Goal: Information Seeking & Learning: Learn about a topic

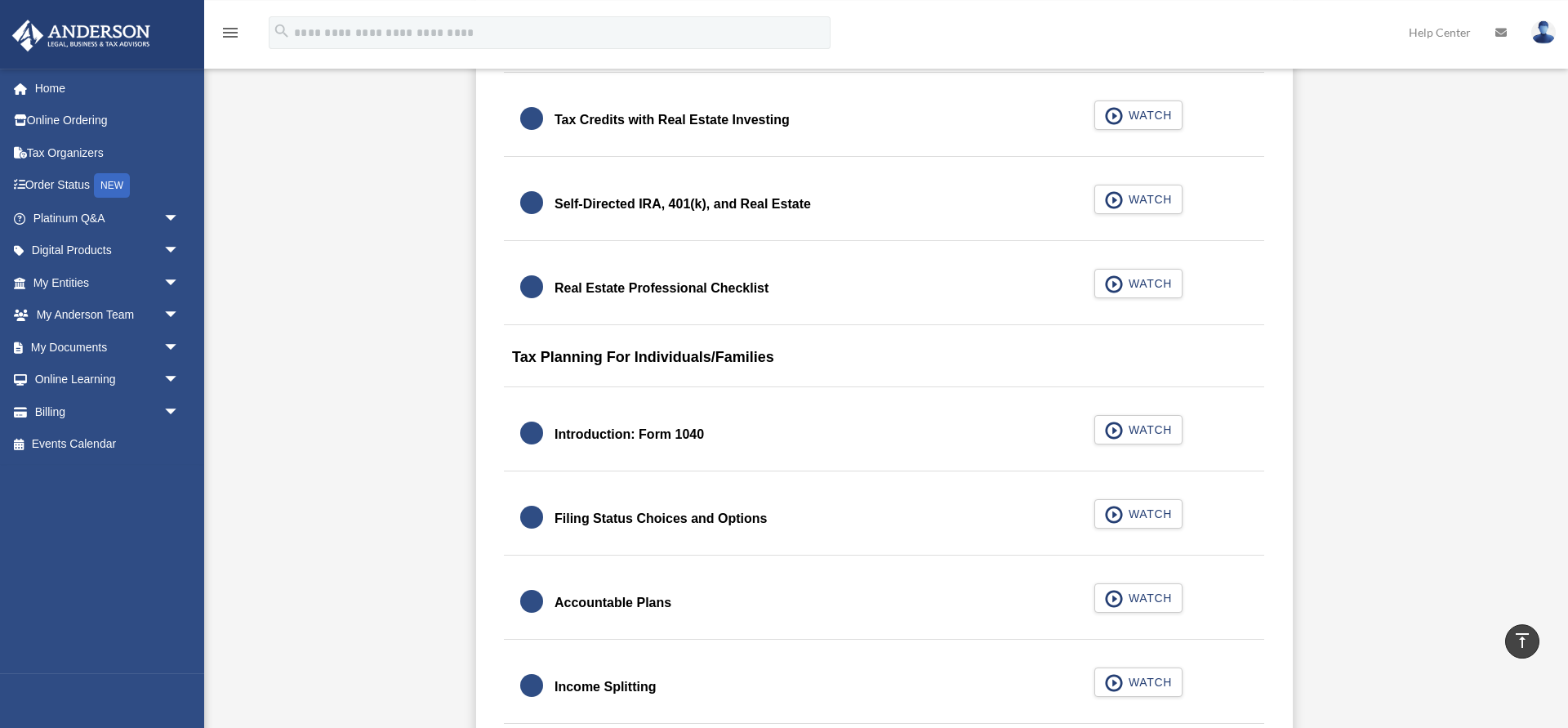
scroll to position [2168, 0]
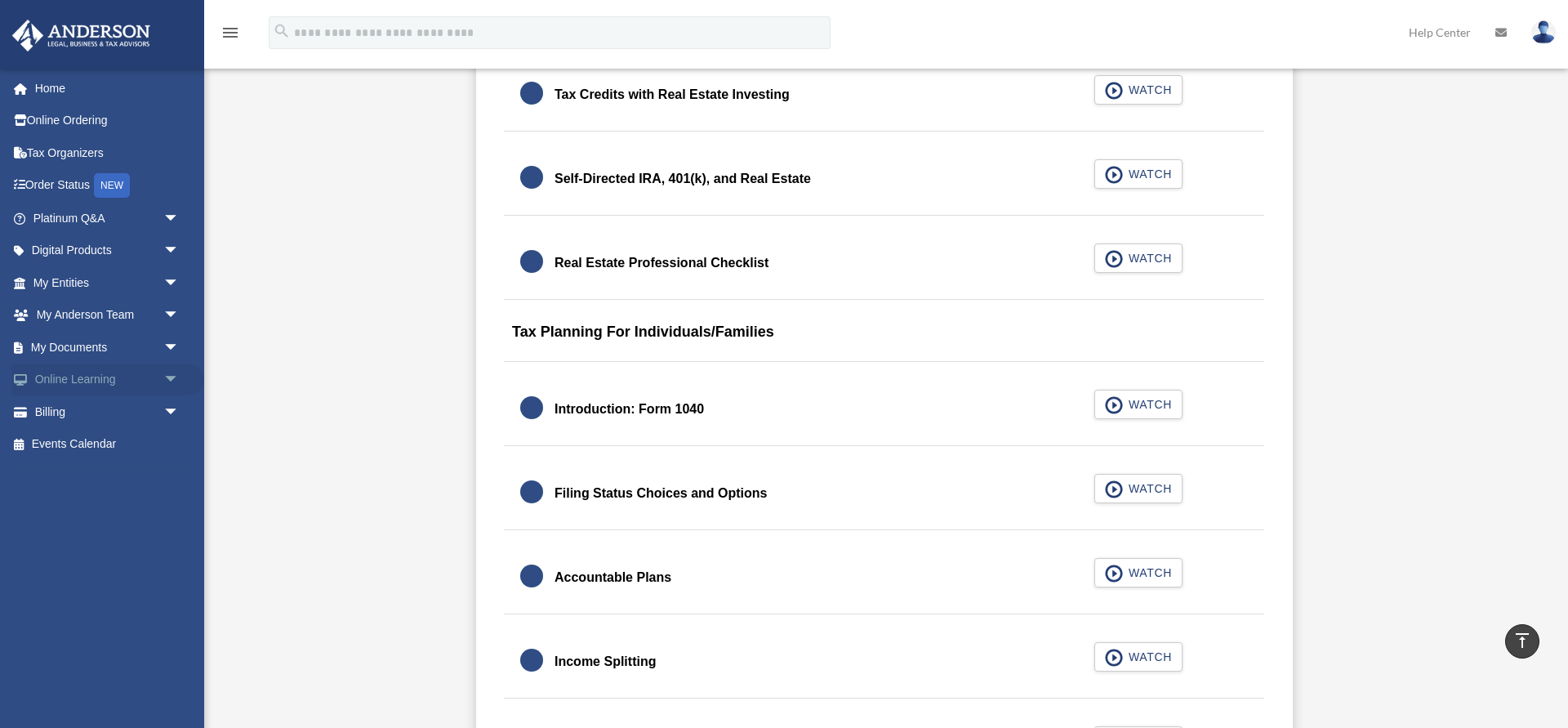
click at [168, 378] on span "arrow_drop_down" at bounding box center [180, 380] width 33 height 33
click at [81, 412] on link "Courses" at bounding box center [114, 412] width 182 height 33
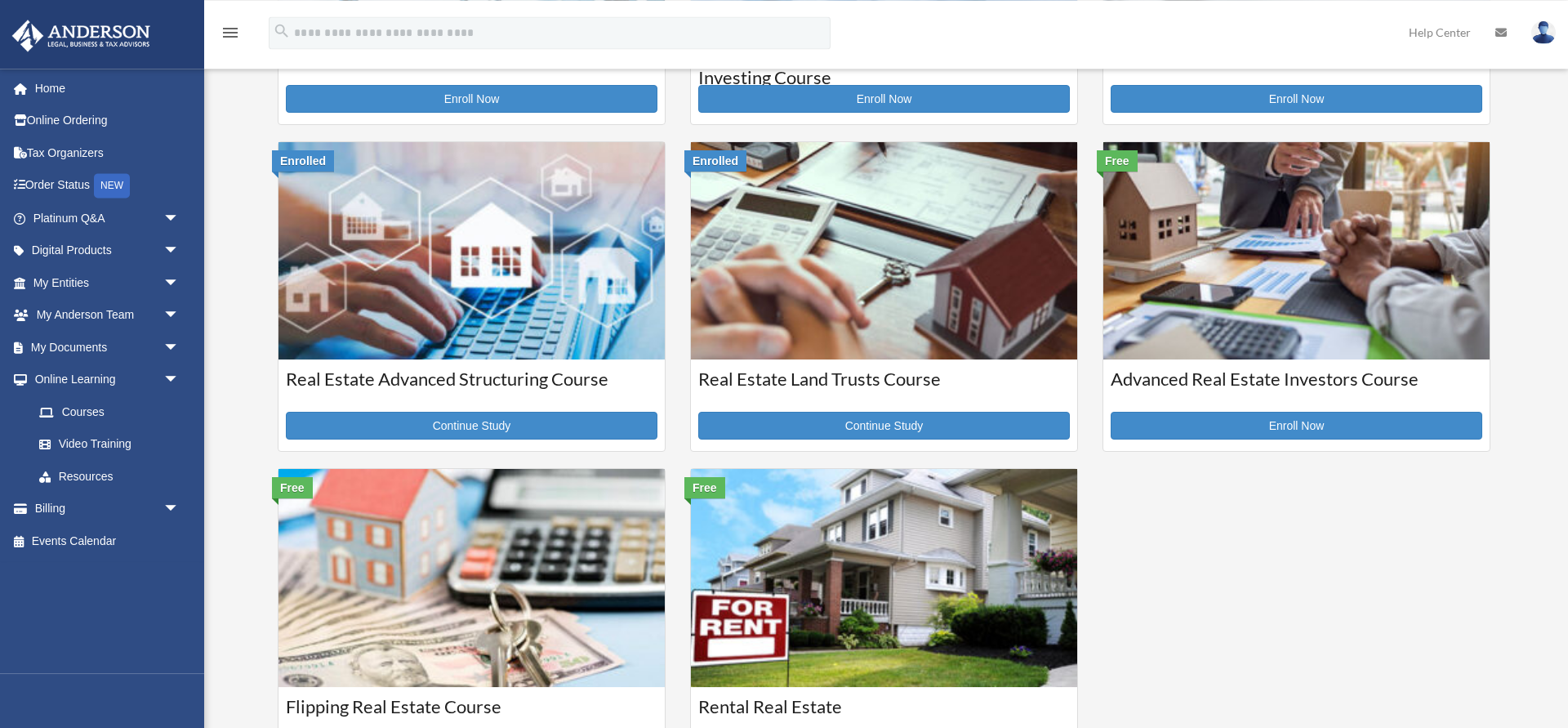
scroll to position [334, 0]
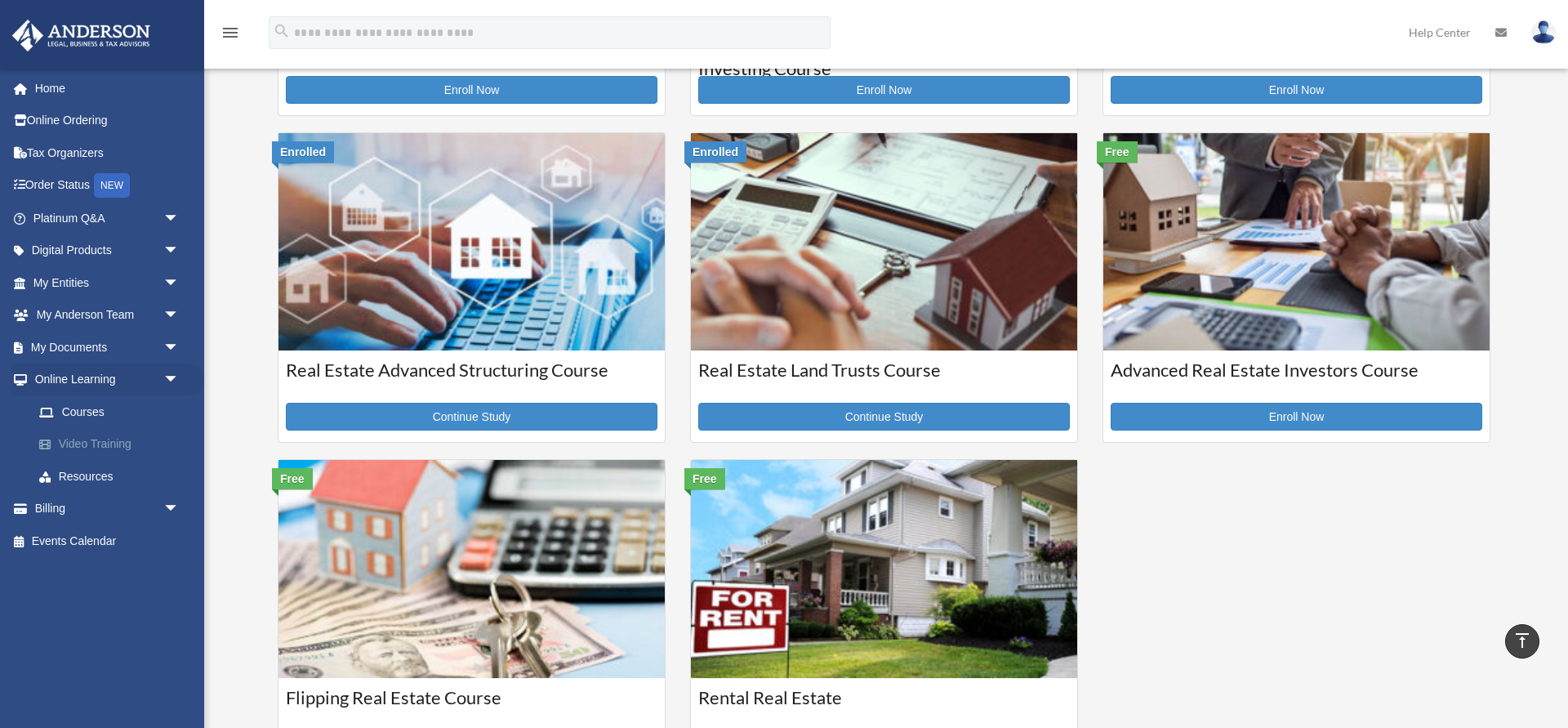
click at [76, 437] on link "Video Training" at bounding box center [114, 445] width 182 height 33
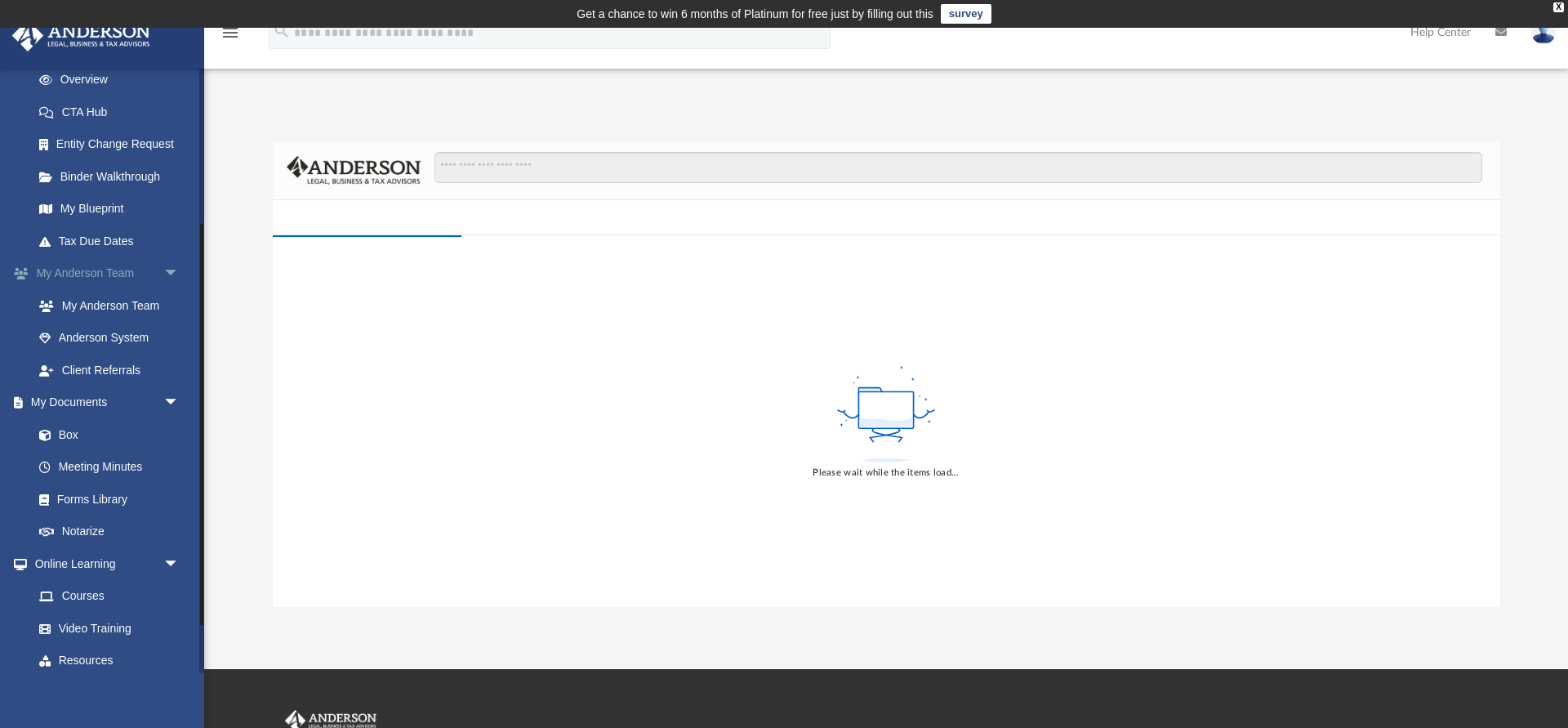
scroll to position [307, 0]
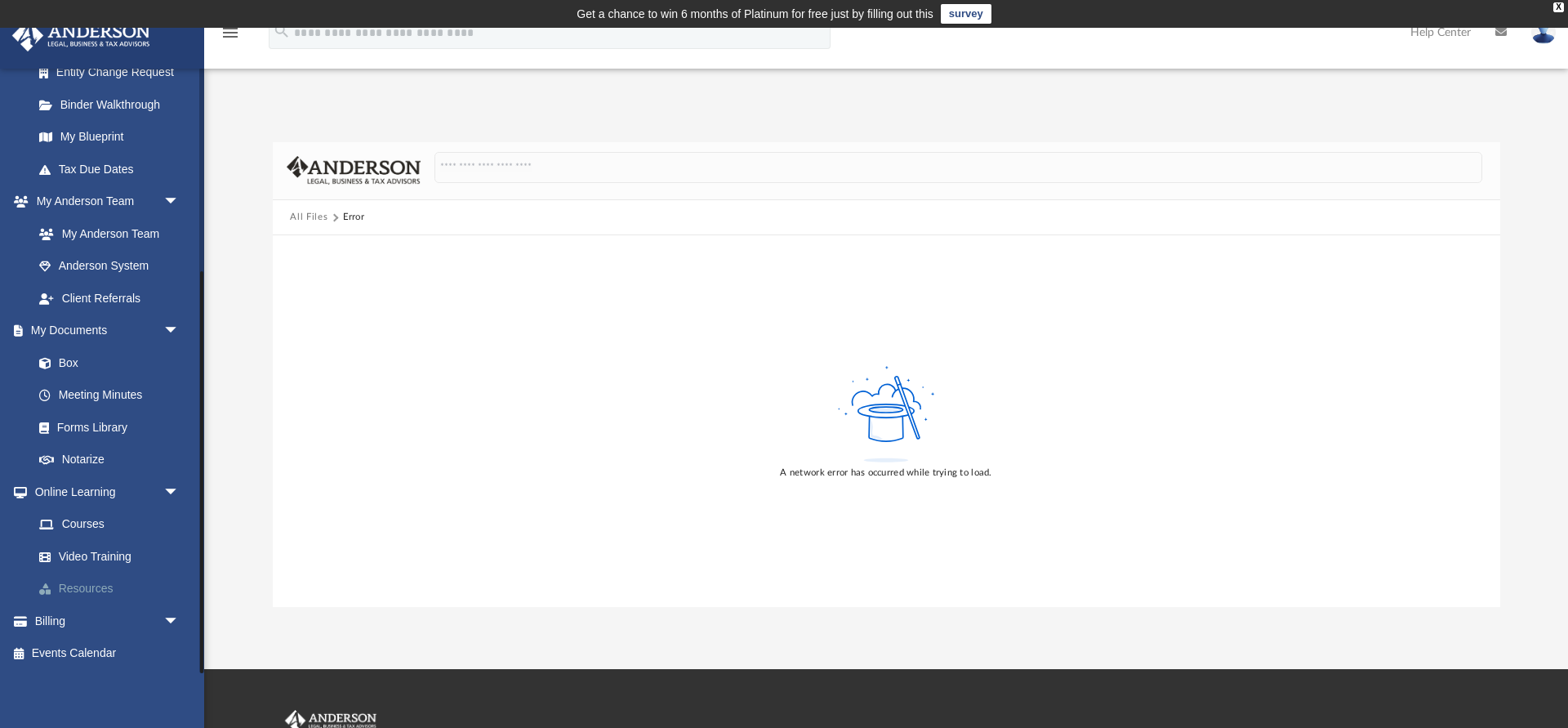
click at [84, 586] on link "Resources" at bounding box center [114, 589] width 182 height 33
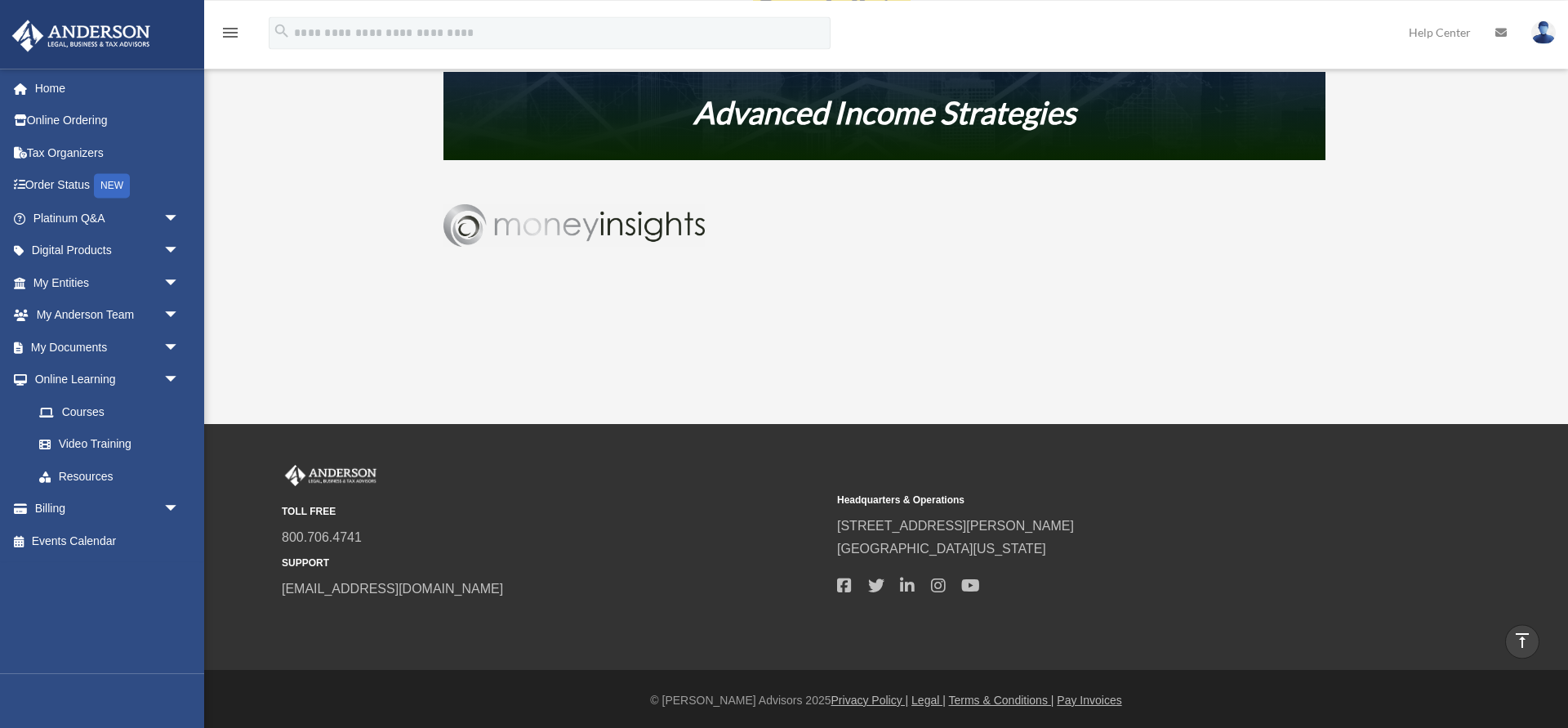
scroll to position [1086, 0]
